Goal: Check status

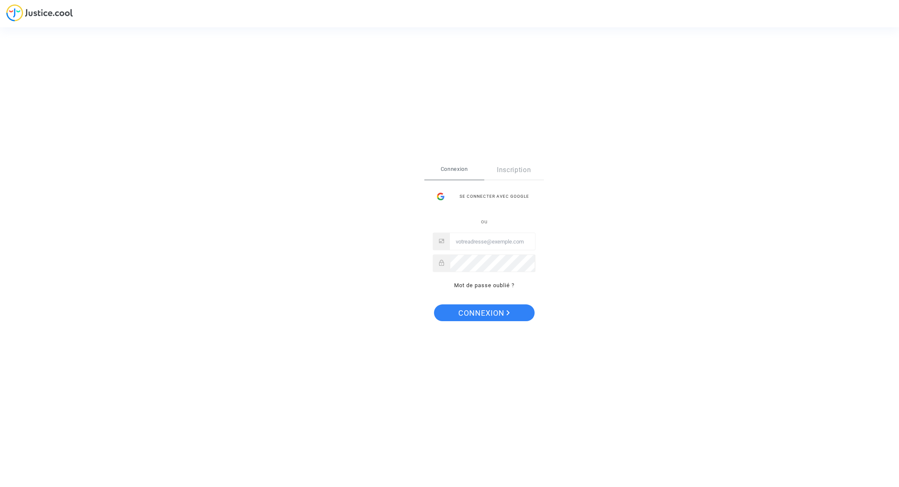
type input "vitorios@sapo.pt"
click at [489, 309] on span "Connexion" at bounding box center [485, 313] width 52 height 18
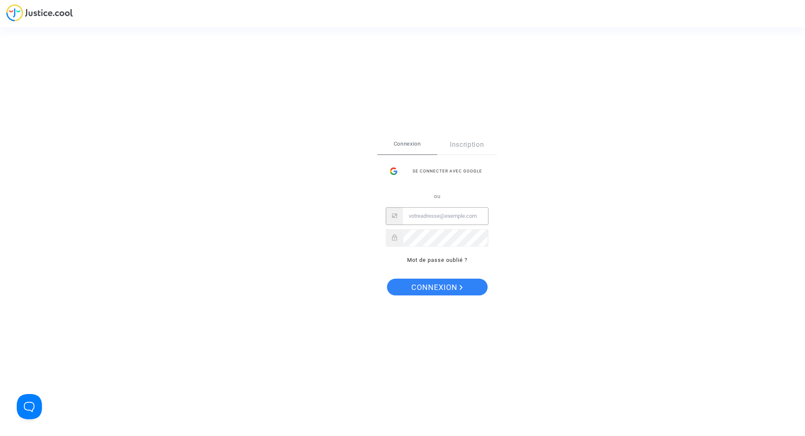
click at [452, 215] on input "Email" at bounding box center [445, 216] width 85 height 17
type input "vitorios@sapo.pt"
click at [443, 287] on span "Connexion" at bounding box center [438, 288] width 52 height 18
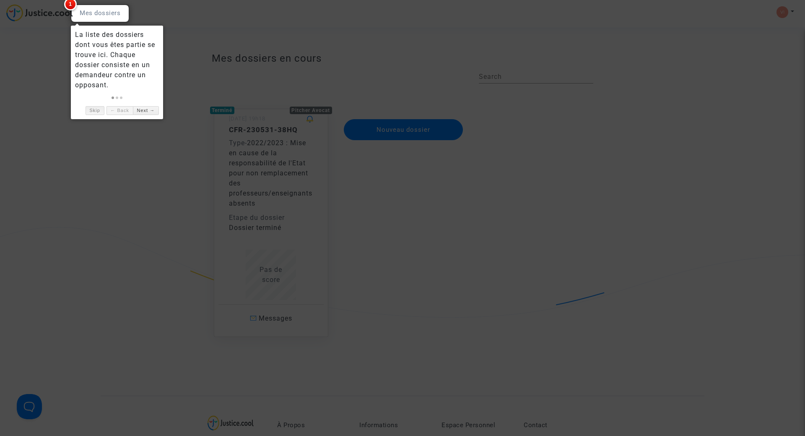
click at [99, 109] on link "Skip" at bounding box center [95, 110] width 19 height 9
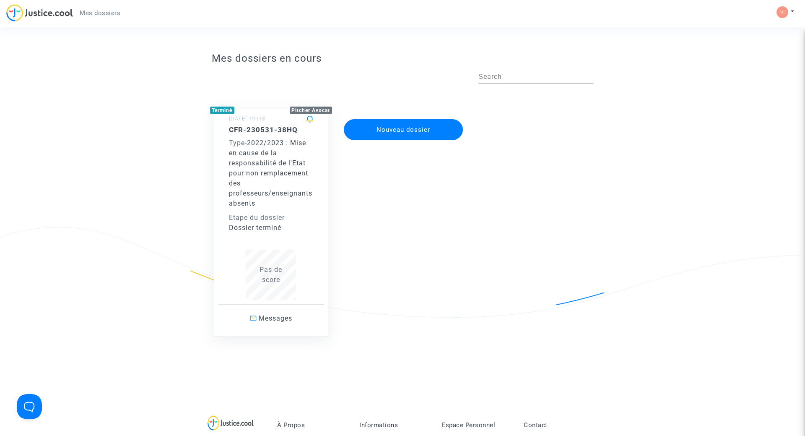
click at [287, 147] on div "Type - 2022/2023 : Mise en cause de la responsabilité de l'Etat pour non rempla…" at bounding box center [271, 173] width 85 height 70
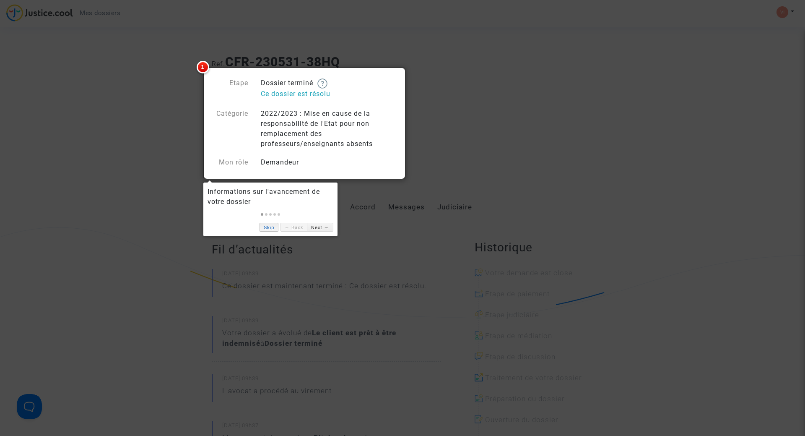
click at [271, 229] on link "Skip" at bounding box center [269, 227] width 19 height 9
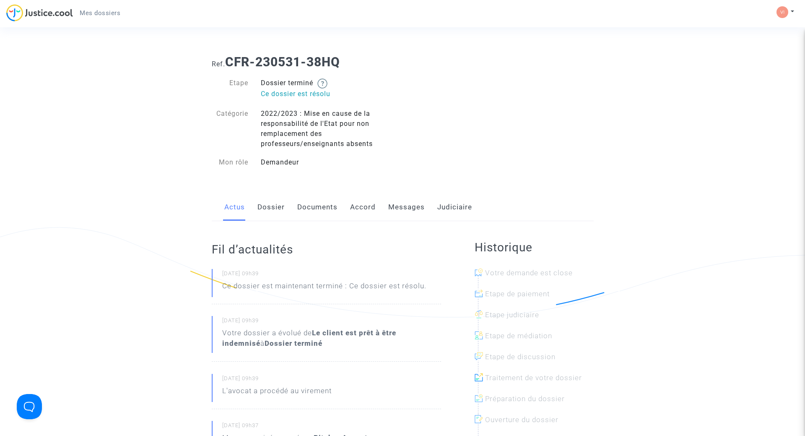
click at [512, 125] on div "Ref. CFR-230531-38HQ Etape Dossier terminé Ce dossier est résolu Catégorie 2022…" at bounding box center [403, 112] width 395 height 128
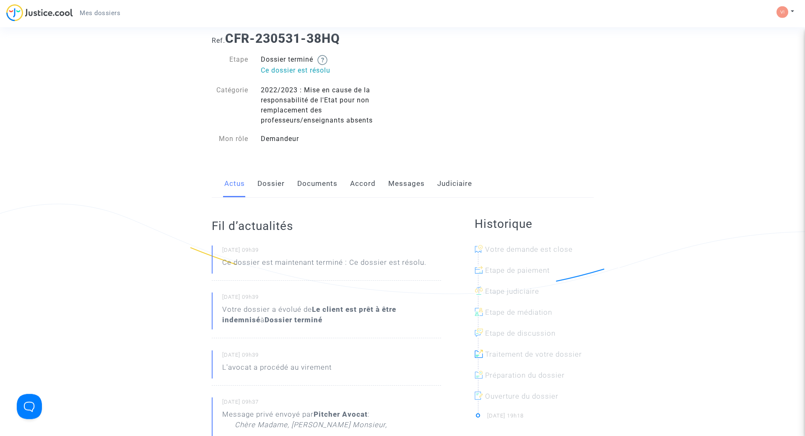
scroll to position [86, 0]
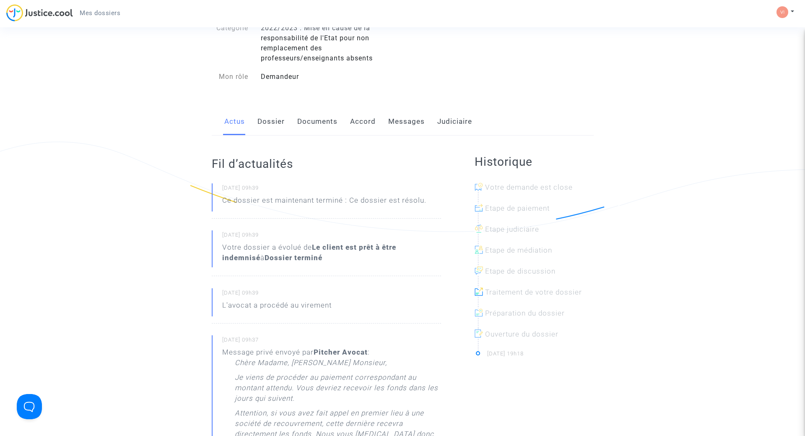
click at [269, 120] on link "Dossier" at bounding box center [271, 122] width 27 height 28
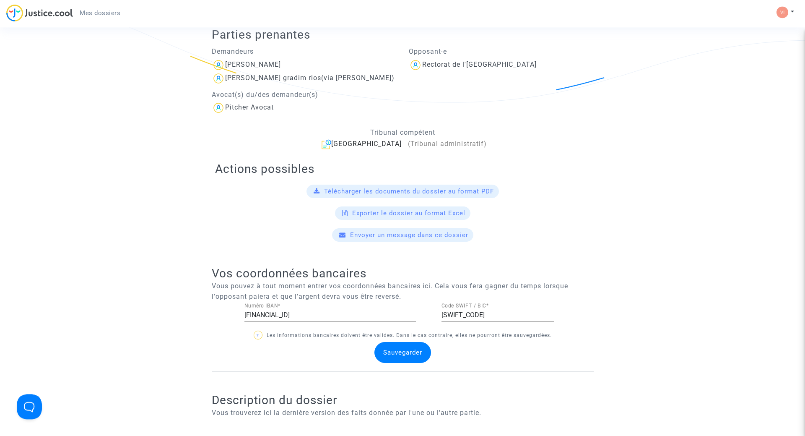
scroll to position [128, 0]
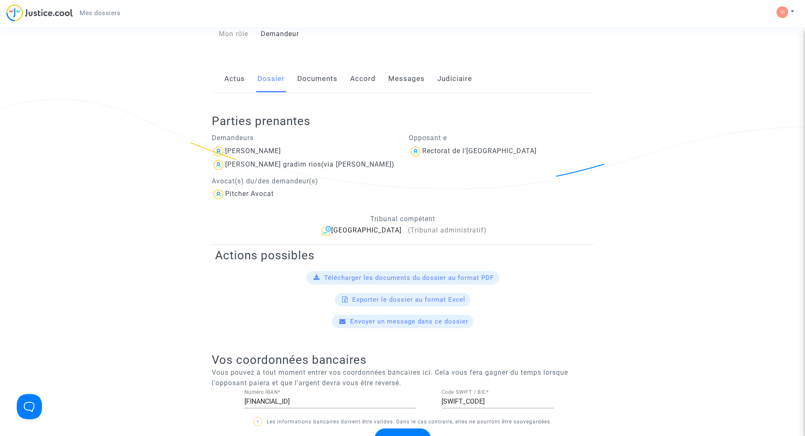
click at [240, 82] on link "Actus" at bounding box center [234, 79] width 21 height 28
